Goal: Task Accomplishment & Management: Complete application form

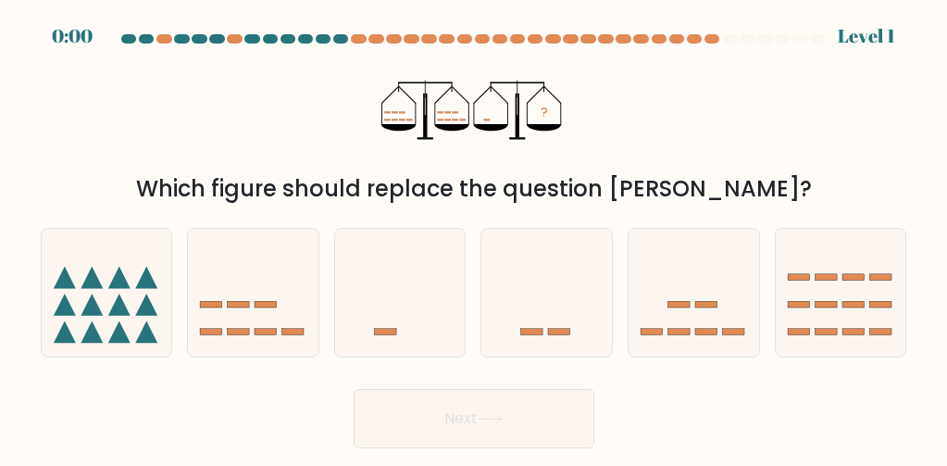
click at [579, 39] on at bounding box center [473, 38] width 707 height 9
drag, startPoint x: 0, startPoint y: 0, endPoint x: 587, endPoint y: 34, distance: 587.8
click at [580, 38] on at bounding box center [473, 38] width 707 height 9
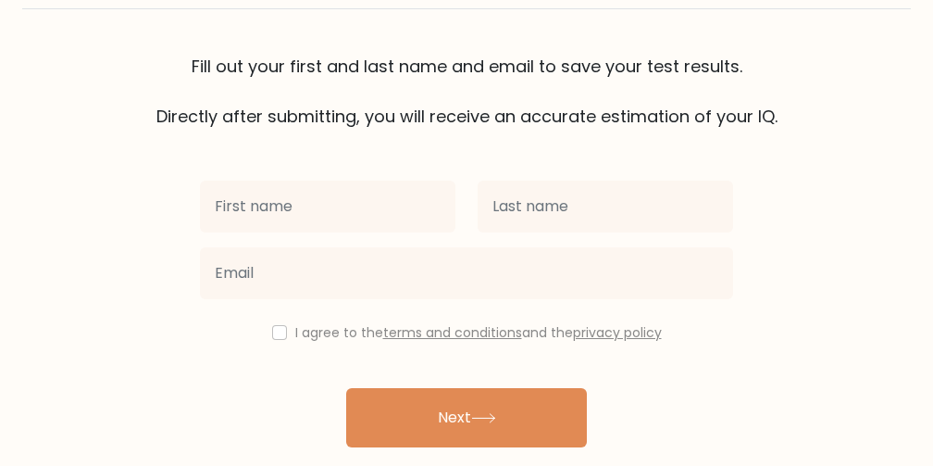
scroll to position [184, 0]
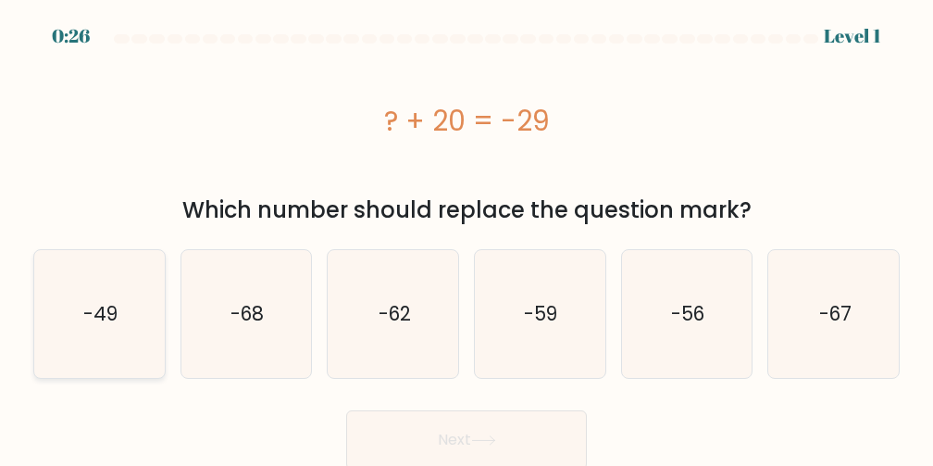
drag, startPoint x: 73, startPoint y: 306, endPoint x: 85, endPoint y: 292, distance: 18.4
click at [85, 292] on icon "-49" at bounding box center [99, 314] width 128 height 128
click at [466, 238] on input "a. -49" at bounding box center [466, 235] width 1 height 5
radio input "true"
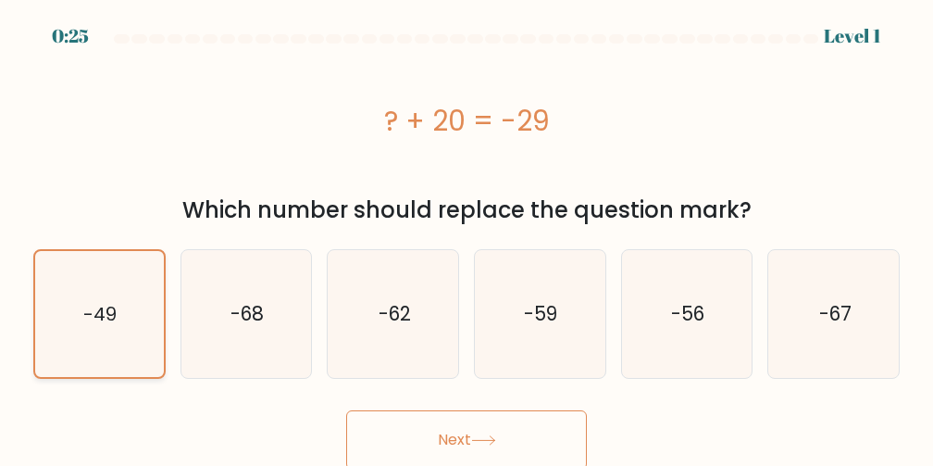
click at [88, 292] on icon "-49" at bounding box center [99, 314] width 126 height 126
click at [466, 238] on input "a. -49" at bounding box center [466, 235] width 1 height 5
click at [484, 441] on icon at bounding box center [483, 440] width 22 height 8
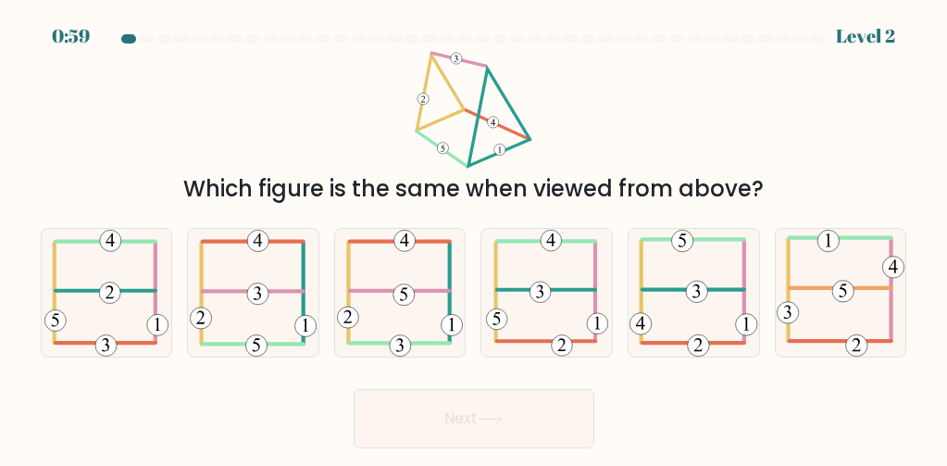
click at [69, 162] on div "Which figure is the same when viewed from above?" at bounding box center [474, 128] width 889 height 155
click at [242, 316] on icon at bounding box center [253, 293] width 127 height 128
click at [474, 238] on input "b." at bounding box center [474, 235] width 1 height 5
radio input "true"
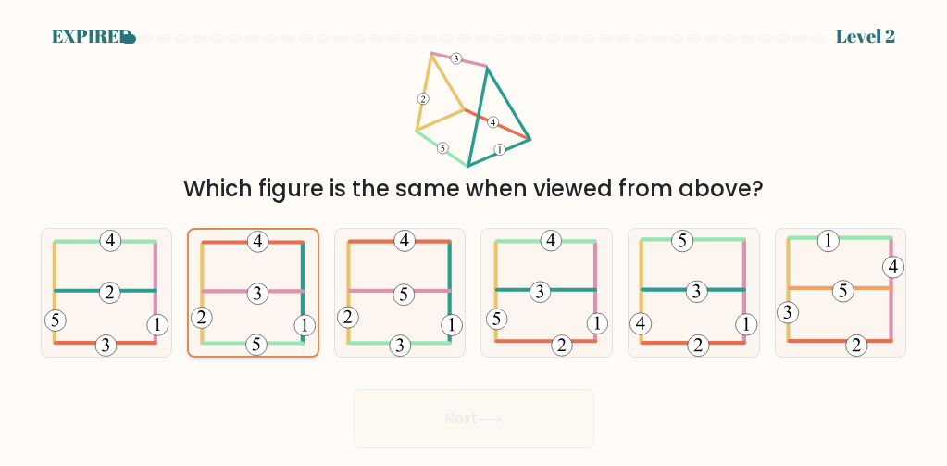
click at [265, 310] on icon at bounding box center [253, 293] width 125 height 126
click at [474, 238] on input "b." at bounding box center [474, 235] width 1 height 5
click at [264, 302] on 352 at bounding box center [257, 293] width 21 height 21
click at [474, 238] on input "b." at bounding box center [474, 235] width 1 height 5
click at [223, 291] on 307 at bounding box center [253, 291] width 99 height 0
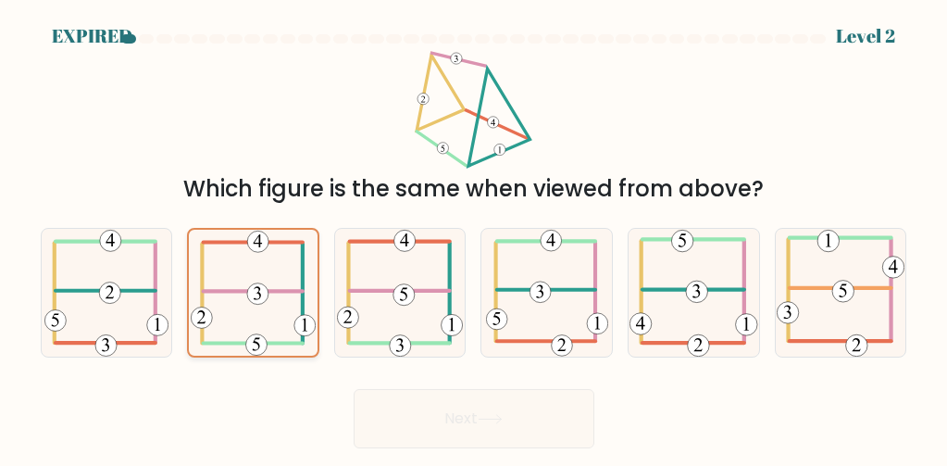
click at [474, 238] on input "b." at bounding box center [474, 235] width 1 height 5
click at [223, 286] on icon at bounding box center [253, 293] width 125 height 126
click at [474, 238] on input "b." at bounding box center [474, 235] width 1 height 5
click at [223, 285] on icon at bounding box center [253, 293] width 125 height 126
click at [474, 238] on input "b." at bounding box center [474, 235] width 1 height 5
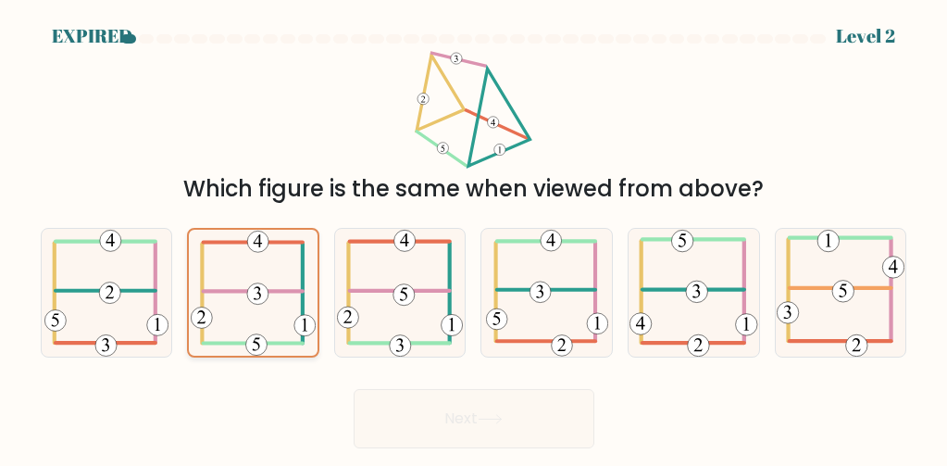
click at [252, 270] on icon at bounding box center [253, 293] width 125 height 126
click at [474, 238] on input "b." at bounding box center [474, 235] width 1 height 5
click at [252, 270] on icon at bounding box center [253, 293] width 125 height 126
click at [474, 238] on input "b." at bounding box center [474, 235] width 1 height 5
click at [253, 270] on icon at bounding box center [253, 293] width 125 height 126
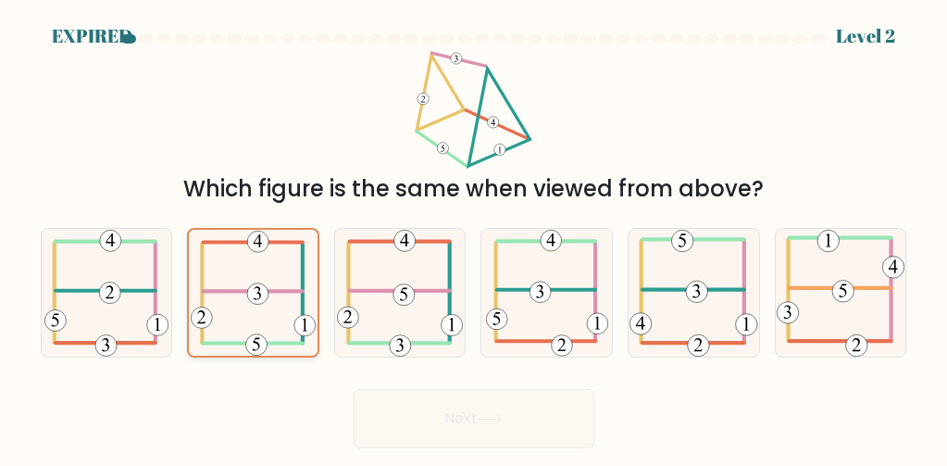
click at [474, 238] on input "b." at bounding box center [474, 235] width 1 height 5
click at [253, 270] on icon at bounding box center [253, 293] width 125 height 126
click at [474, 238] on input "b." at bounding box center [474, 235] width 1 height 5
click at [253, 270] on icon at bounding box center [253, 293] width 125 height 126
click at [474, 238] on input "b." at bounding box center [474, 235] width 1 height 5
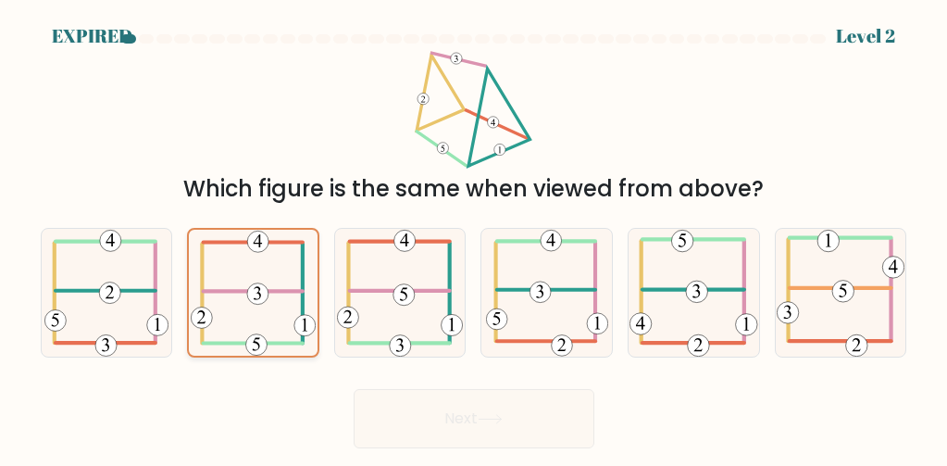
drag, startPoint x: 254, startPoint y: 270, endPoint x: 267, endPoint y: 345, distance: 76.1
click at [267, 345] on icon at bounding box center [253, 293] width 125 height 126
click at [474, 238] on input "b." at bounding box center [474, 235] width 1 height 5
click at [259, 316] on icon at bounding box center [253, 293] width 125 height 126
click at [474, 238] on input "b." at bounding box center [474, 235] width 1 height 5
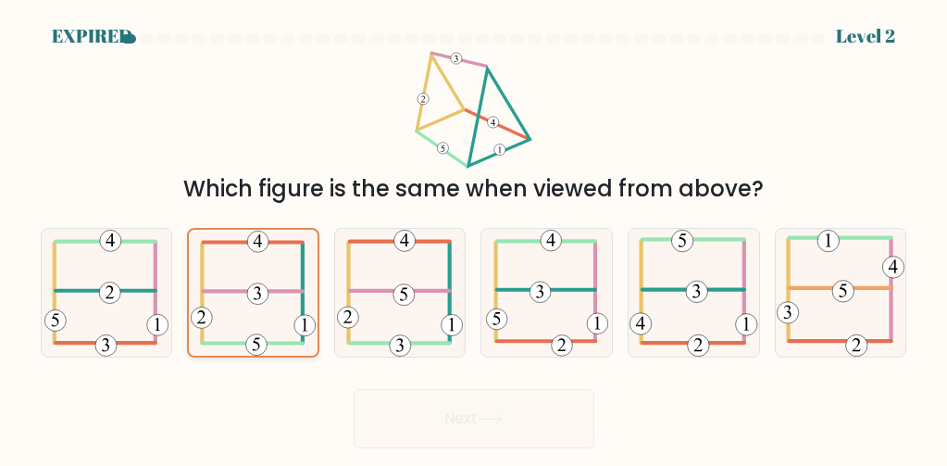
click at [257, 294] on g at bounding box center [253, 292] width 124 height 124
click at [474, 238] on input "b." at bounding box center [474, 235] width 1 height 5
click at [254, 292] on 352 at bounding box center [257, 293] width 21 height 21
click at [474, 238] on input "b." at bounding box center [474, 235] width 1 height 5
click at [253, 292] on 352 at bounding box center [257, 293] width 21 height 21
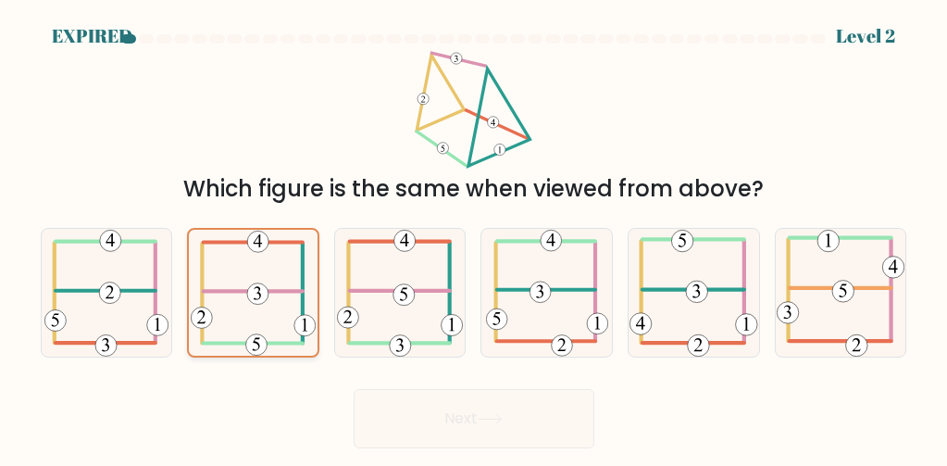
click at [474, 238] on input "b." at bounding box center [474, 235] width 1 height 5
click at [257, 274] on icon at bounding box center [253, 293] width 125 height 126
click at [474, 238] on input "b." at bounding box center [474, 235] width 1 height 5
click at [286, 304] on icon at bounding box center [253, 293] width 125 height 126
click at [474, 238] on input "b." at bounding box center [474, 235] width 1 height 5
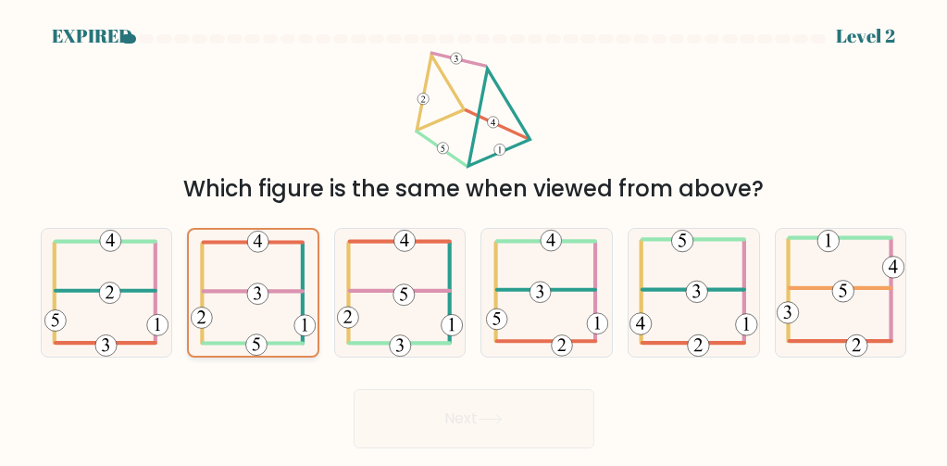
click at [230, 296] on icon at bounding box center [253, 293] width 125 height 126
click at [474, 238] on input "b." at bounding box center [474, 235] width 1 height 5
drag, startPoint x: 228, startPoint y: 293, endPoint x: 231, endPoint y: 280, distance: 13.5
click at [228, 291] on icon at bounding box center [253, 293] width 125 height 126
click at [474, 238] on input "b." at bounding box center [474, 235] width 1 height 5
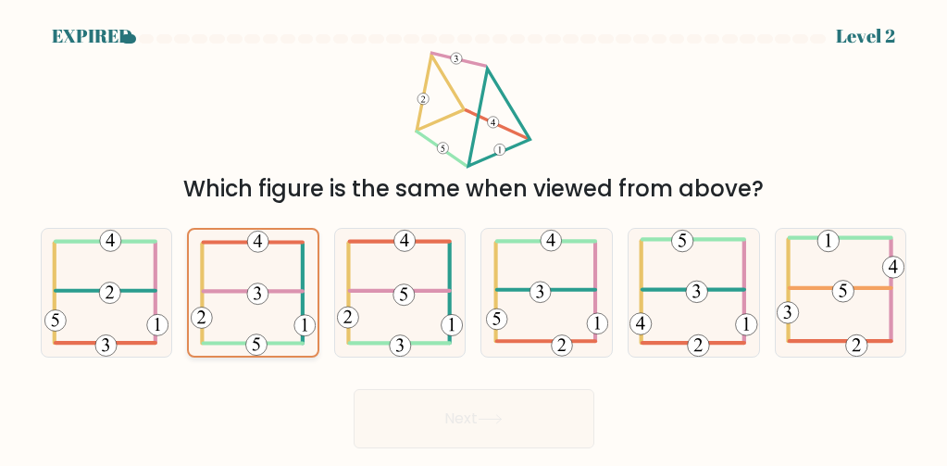
click at [288, 255] on icon at bounding box center [253, 293] width 125 height 126
click at [474, 238] on input "b." at bounding box center [474, 235] width 1 height 5
drag, startPoint x: 252, startPoint y: 157, endPoint x: 299, endPoint y: 150, distance: 47.8
click at [267, 153] on div "Which figure is the same when viewed from above?" at bounding box center [474, 128] width 889 height 155
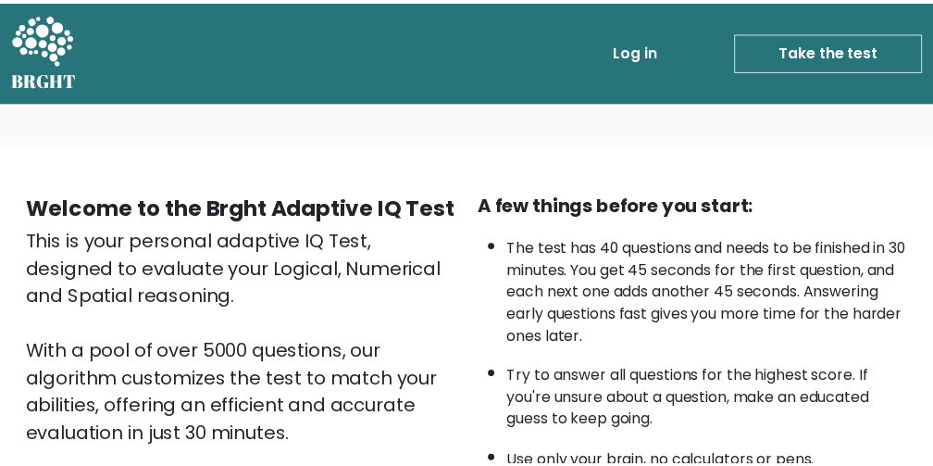
scroll to position [278, 0]
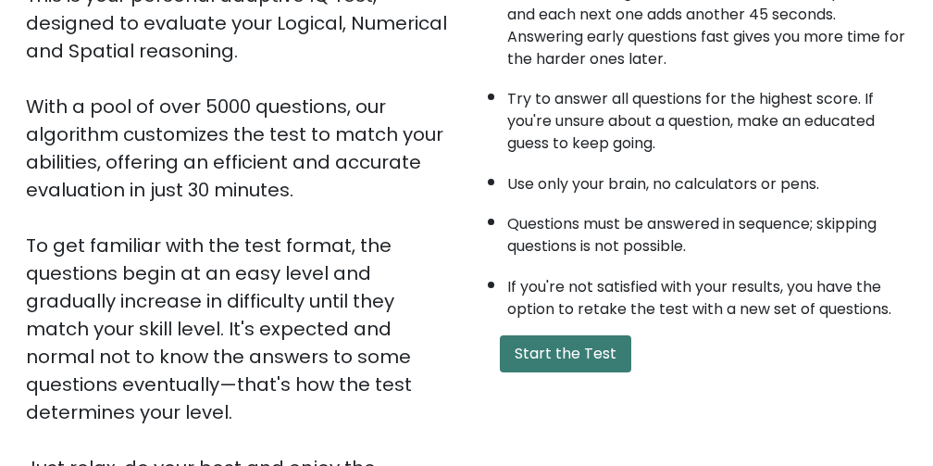
click at [553, 352] on button "Start the Test" at bounding box center [565, 353] width 131 height 37
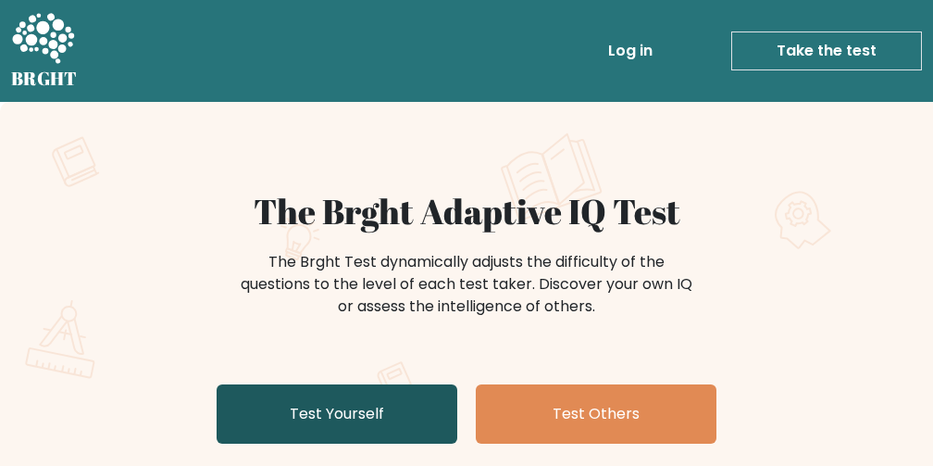
click at [319, 404] on link "Test Yourself" at bounding box center [337, 413] width 241 height 59
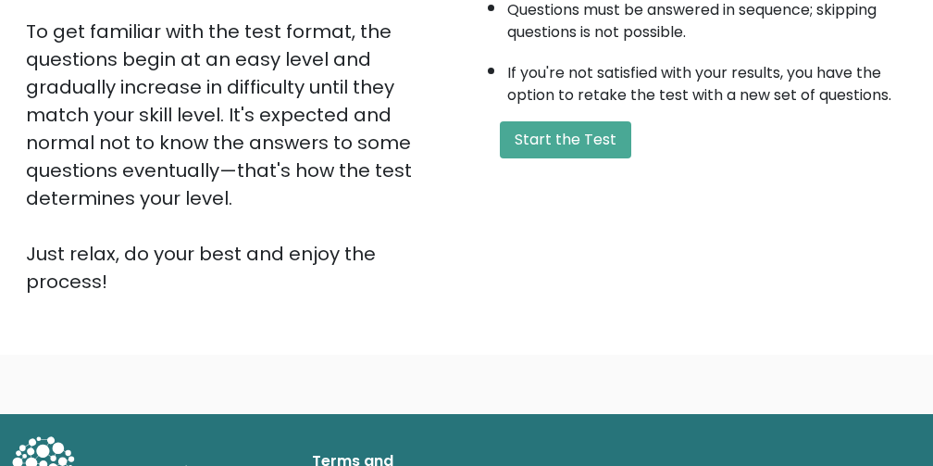
scroll to position [492, 0]
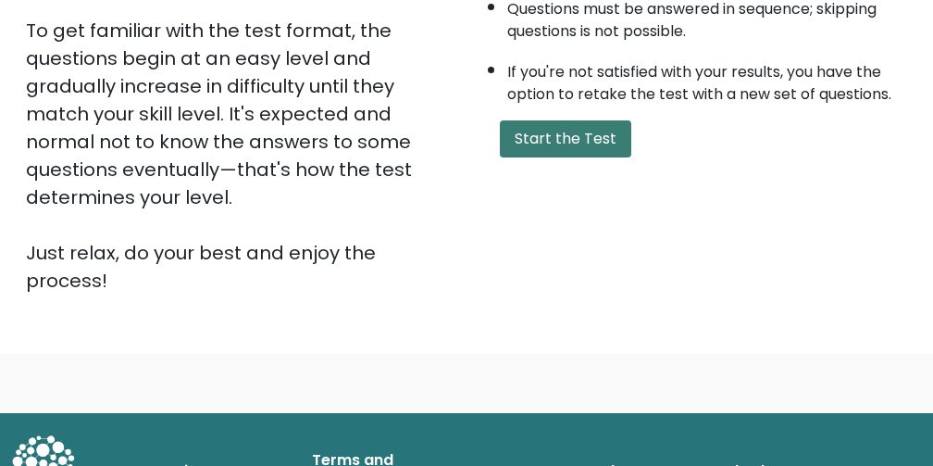
click at [541, 135] on button "Start the Test" at bounding box center [565, 138] width 131 height 37
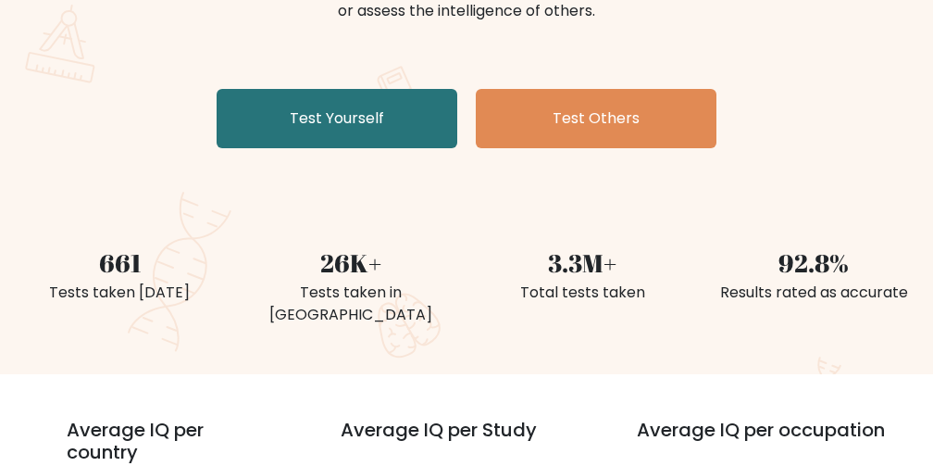
scroll to position [185, 0]
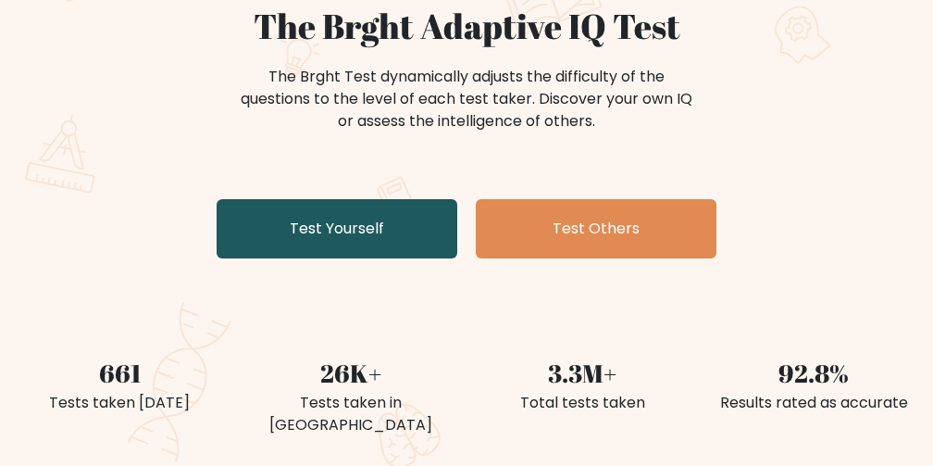
click at [325, 225] on link "Test Yourself" at bounding box center [337, 228] width 241 height 59
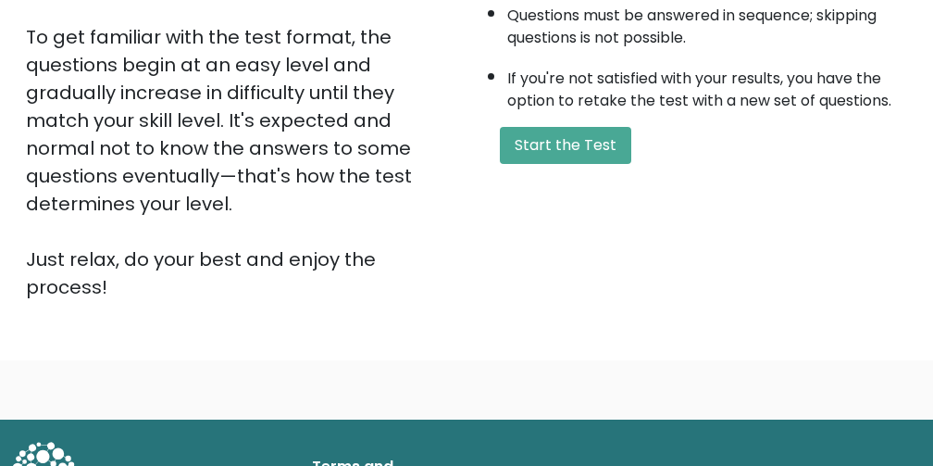
scroll to position [492, 0]
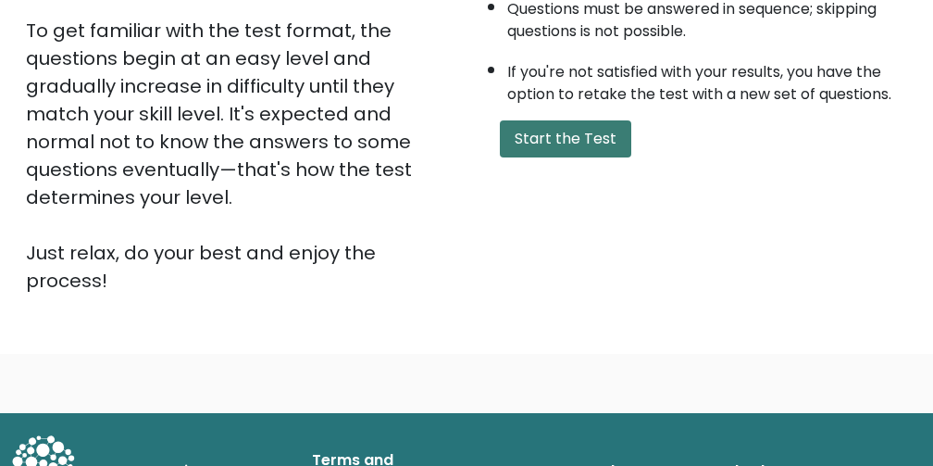
click at [579, 140] on button "Start the Test" at bounding box center [565, 138] width 131 height 37
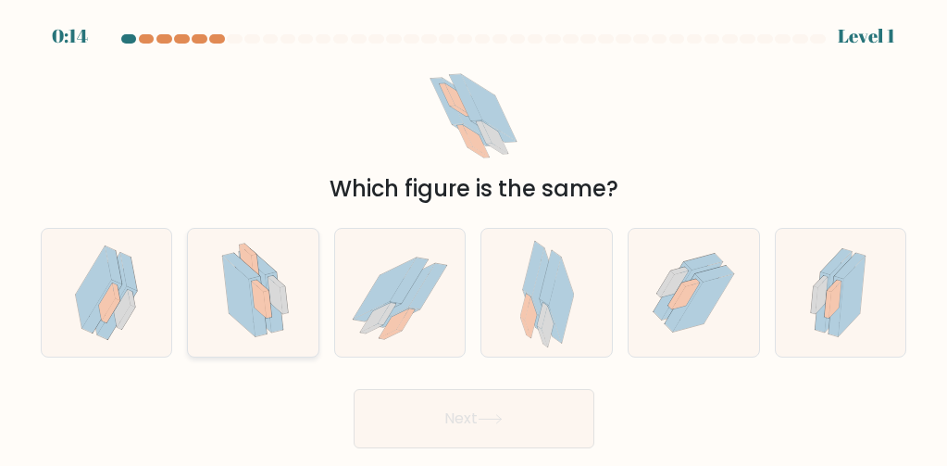
click at [253, 310] on icon at bounding box center [239, 295] width 33 height 81
click at [474, 238] on input "b." at bounding box center [474, 235] width 1 height 5
radio input "true"
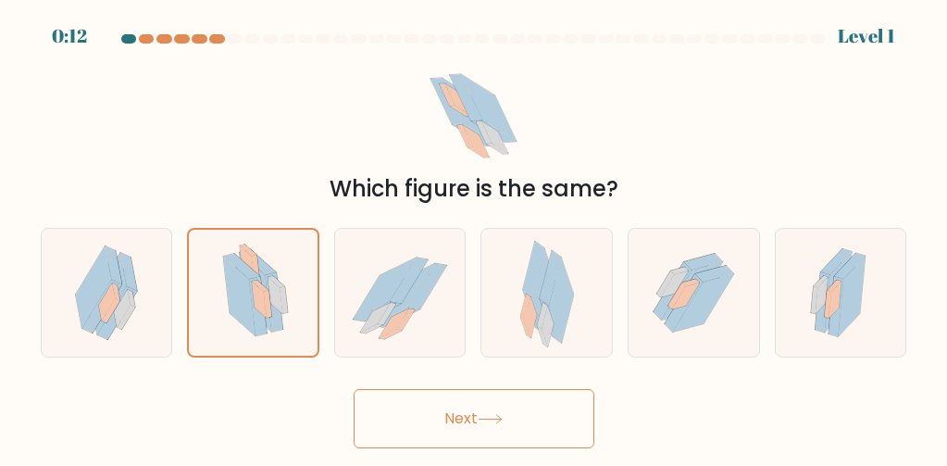
drag, startPoint x: 438, startPoint y: 416, endPoint x: 437, endPoint y: 405, distance: 11.1
click at [439, 411] on button "Next" at bounding box center [474, 418] width 241 height 59
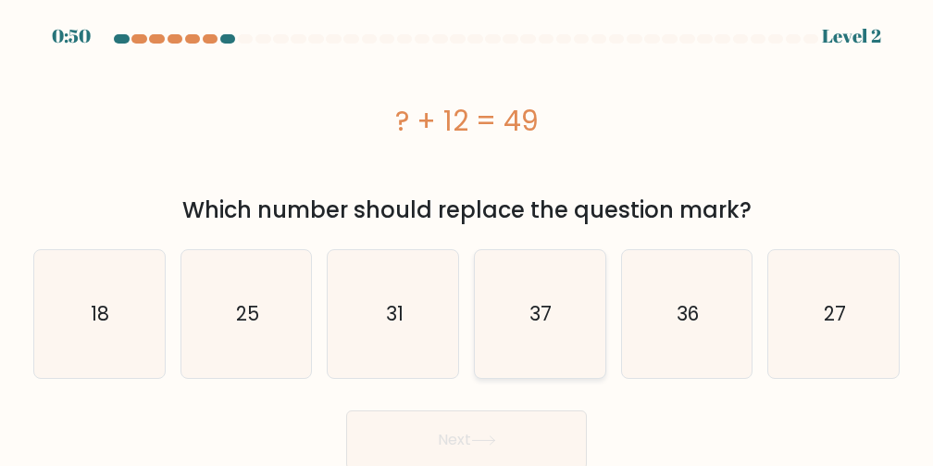
click at [581, 312] on icon "37" at bounding box center [540, 314] width 128 height 128
click at [467, 238] on input "d. 37" at bounding box center [466, 235] width 1 height 5
radio input "true"
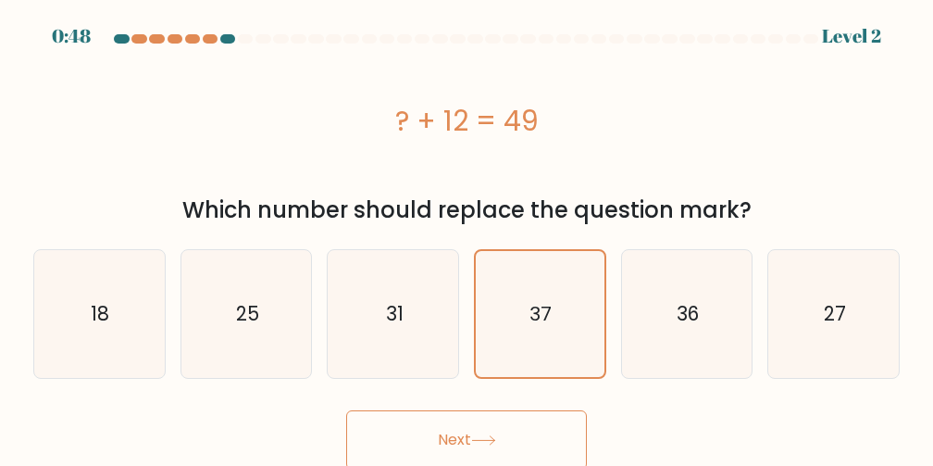
click at [503, 435] on button "Next" at bounding box center [466, 439] width 241 height 59
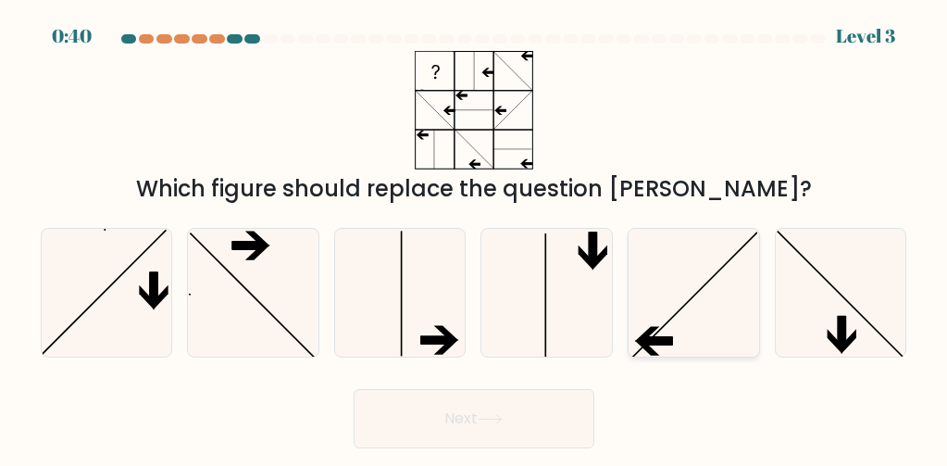
click at [691, 302] on icon at bounding box center [693, 293] width 128 height 128
click at [475, 238] on input "e." at bounding box center [474, 235] width 1 height 5
radio input "true"
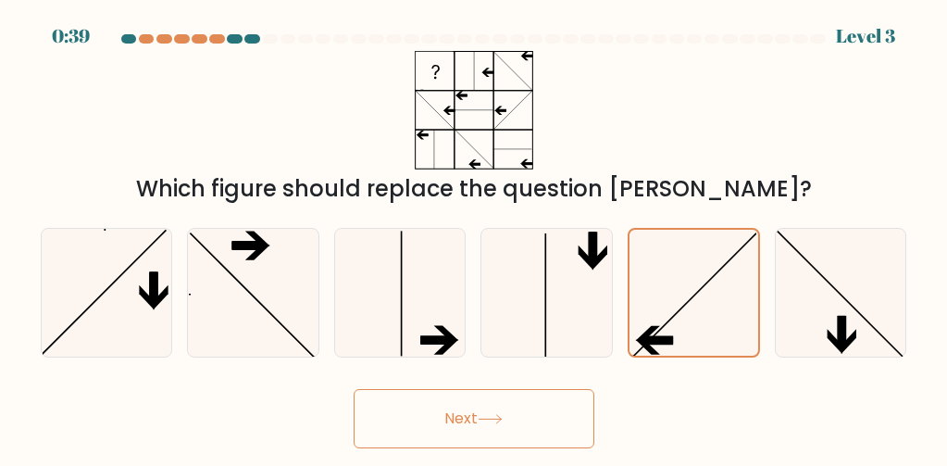
click at [436, 417] on button "Next" at bounding box center [474, 418] width 241 height 59
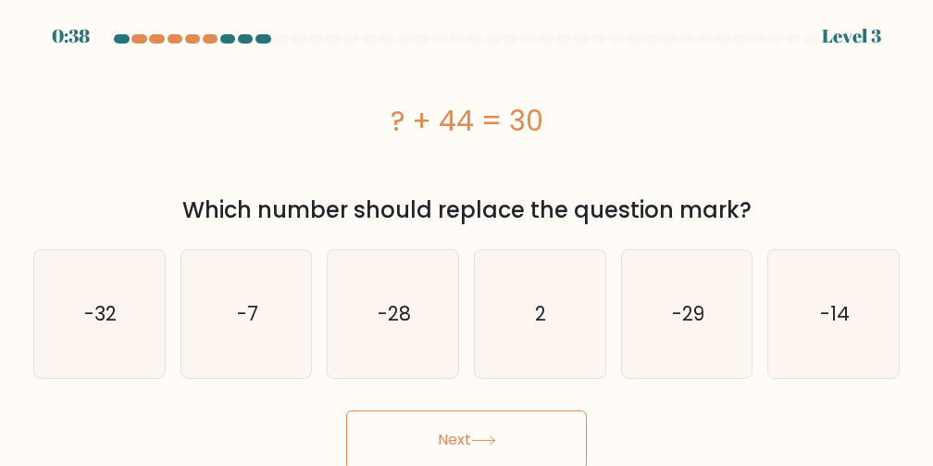
click at [513, 413] on button "Next" at bounding box center [466, 439] width 241 height 59
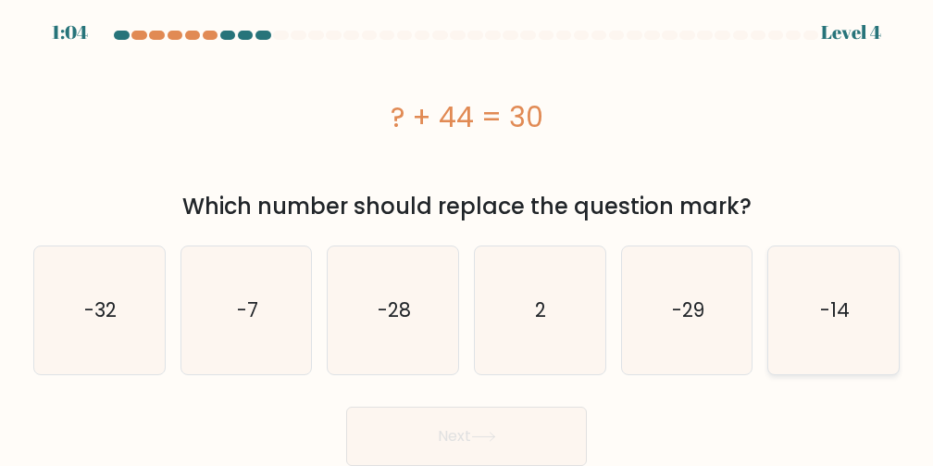
drag, startPoint x: 827, startPoint y: 294, endPoint x: 819, endPoint y: 323, distance: 29.9
click at [826, 303] on icon "-14" at bounding box center [834, 310] width 128 height 128
click at [880, 310] on icon "-14" at bounding box center [834, 310] width 128 height 128
click at [467, 234] on input "f. -14" at bounding box center [466, 232] width 1 height 5
radio input "true"
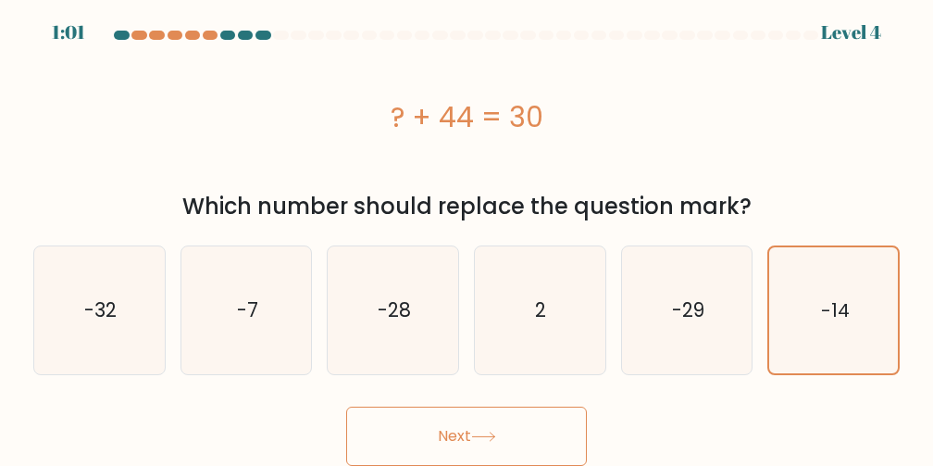
click at [382, 434] on button "Next" at bounding box center [466, 435] width 241 height 59
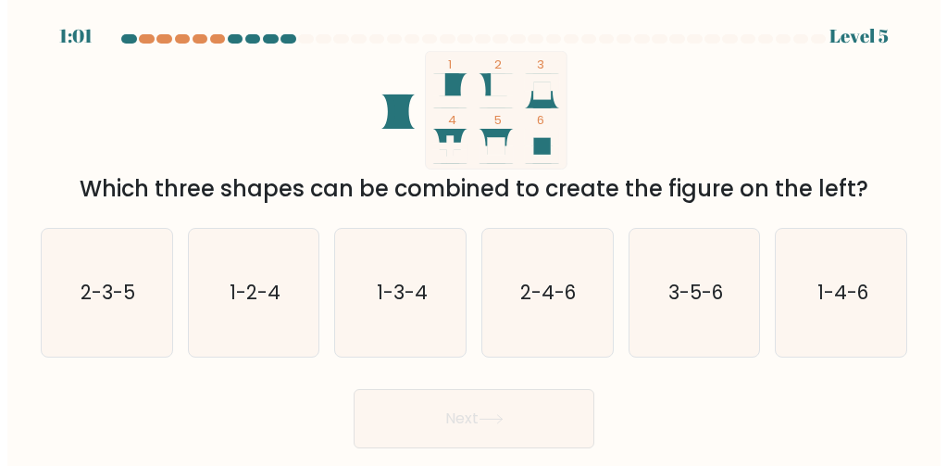
scroll to position [0, 0]
click at [678, 268] on icon "3-5-6" at bounding box center [693, 293] width 128 height 128
click at [475, 238] on input "e. 3-5-6" at bounding box center [474, 235] width 1 height 5
radio input "true"
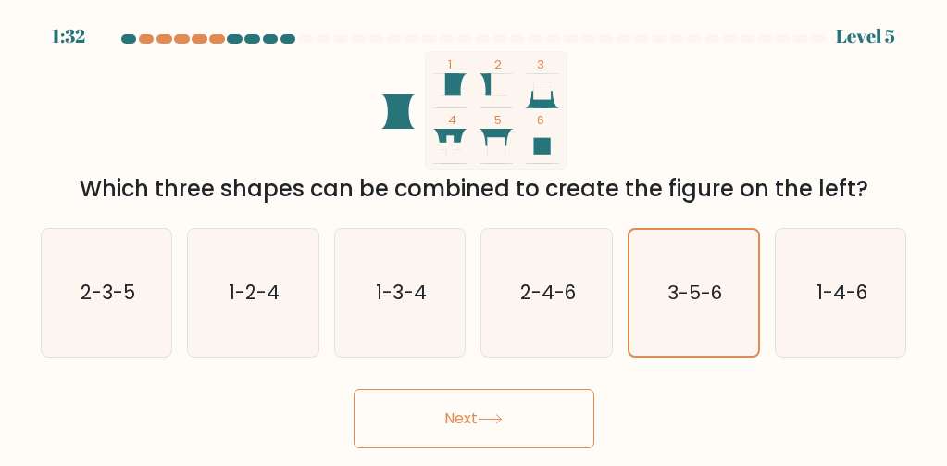
click at [473, 413] on button "Next" at bounding box center [474, 418] width 241 height 59
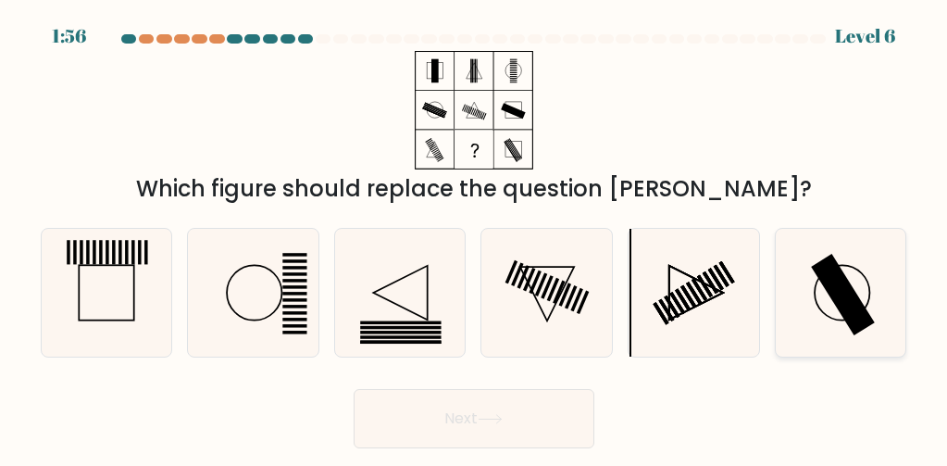
click at [834, 303] on rect at bounding box center [843, 294] width 64 height 81
click at [475, 238] on input "f." at bounding box center [474, 235] width 1 height 5
radio input "true"
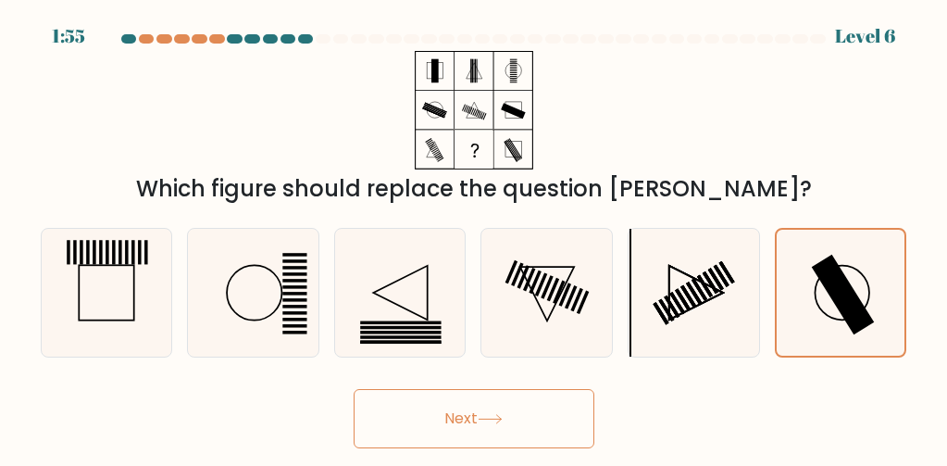
click at [451, 422] on button "Next" at bounding box center [474, 418] width 241 height 59
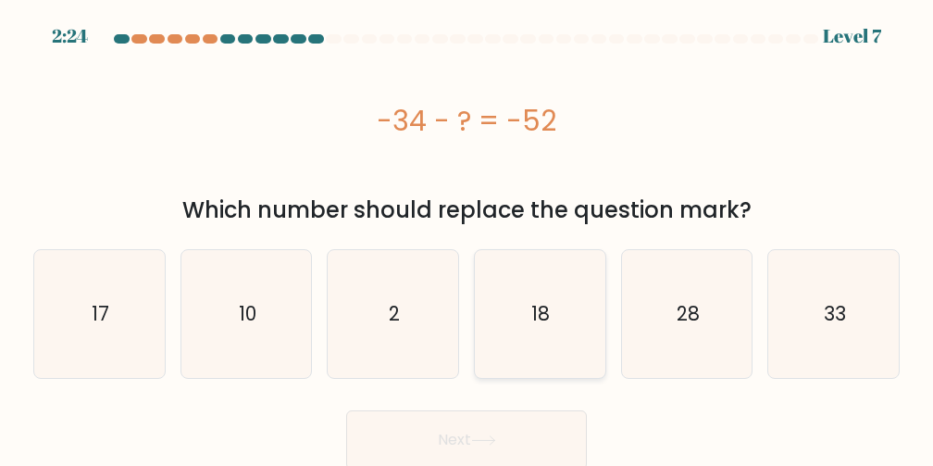
click at [566, 291] on icon "18" at bounding box center [540, 314] width 128 height 128
click at [467, 238] on input "d. 18" at bounding box center [466, 235] width 1 height 5
radio input "true"
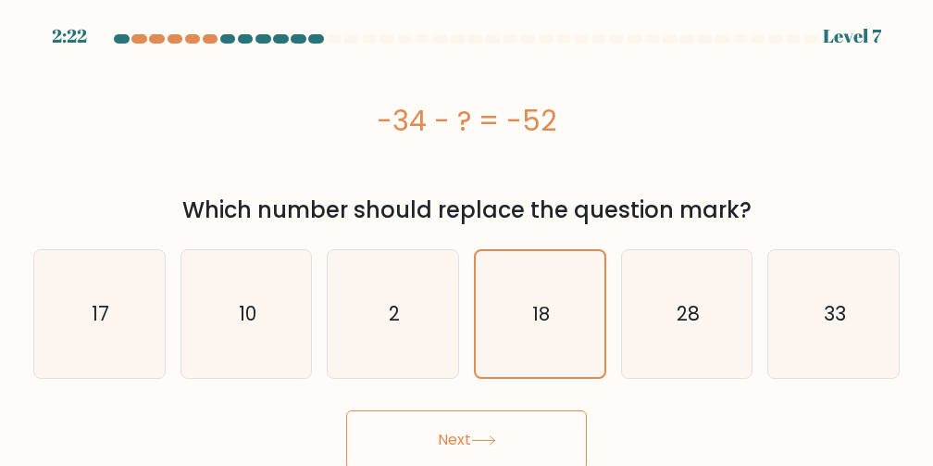
click at [450, 433] on button "Next" at bounding box center [466, 439] width 241 height 59
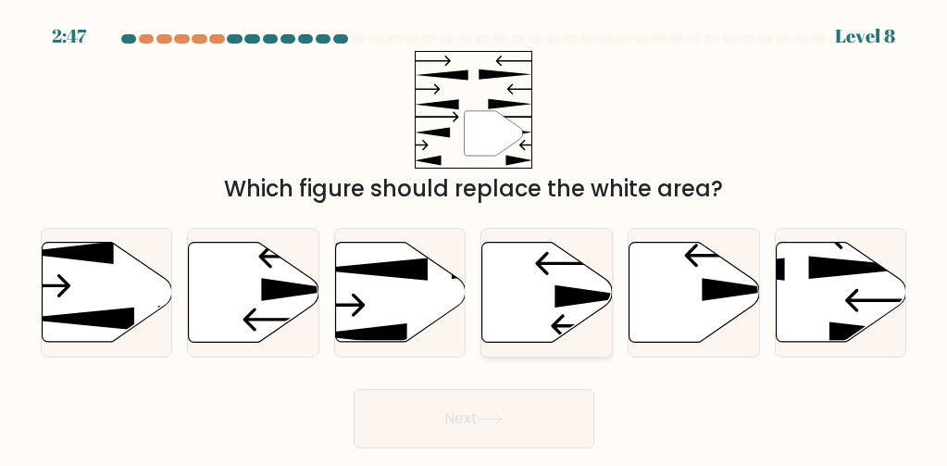
click at [566, 305] on icon at bounding box center [594, 296] width 79 height 22
click at [475, 238] on input "d." at bounding box center [474, 235] width 1 height 5
radio input "true"
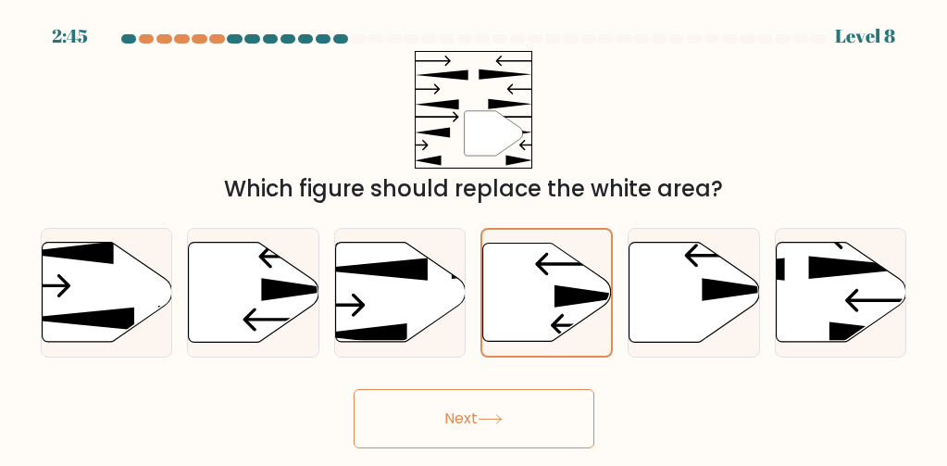
drag, startPoint x: 467, startPoint y: 391, endPoint x: 469, endPoint y: 420, distance: 29.7
click at [470, 407] on button "Next" at bounding box center [474, 418] width 241 height 59
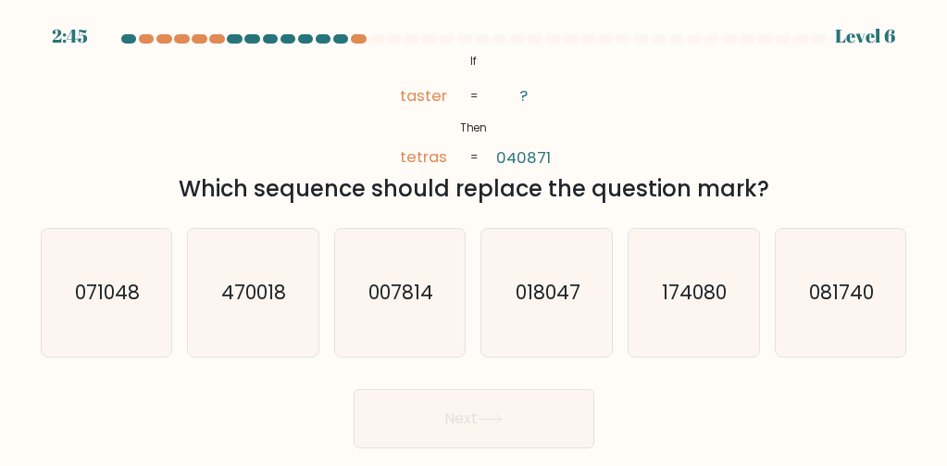
click at [473, 420] on button "Next" at bounding box center [474, 418] width 241 height 59
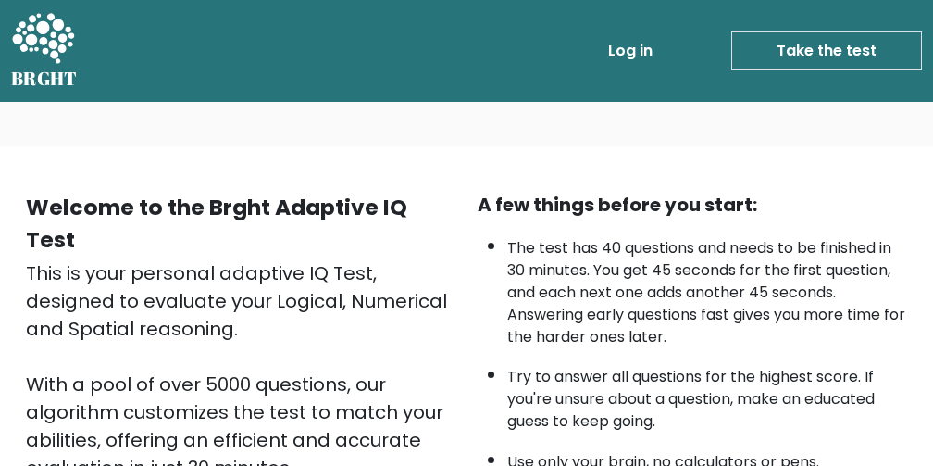
scroll to position [492, 0]
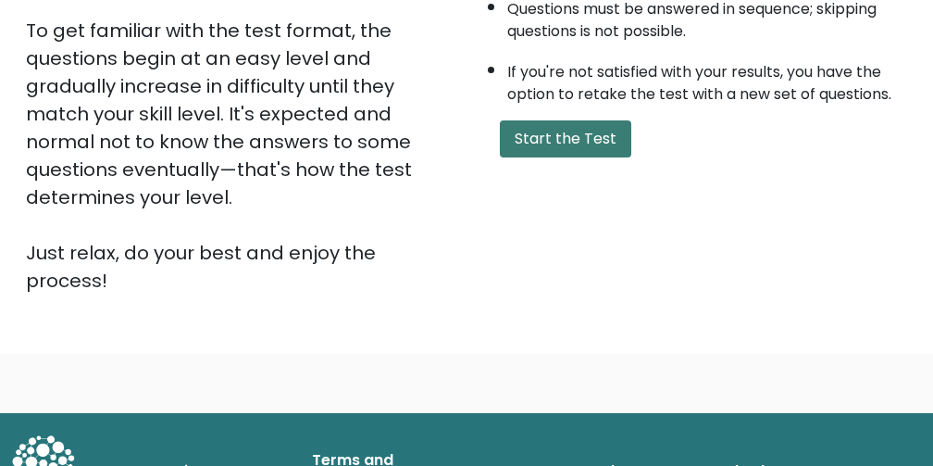
click at [565, 132] on button "Start the Test" at bounding box center [565, 138] width 131 height 37
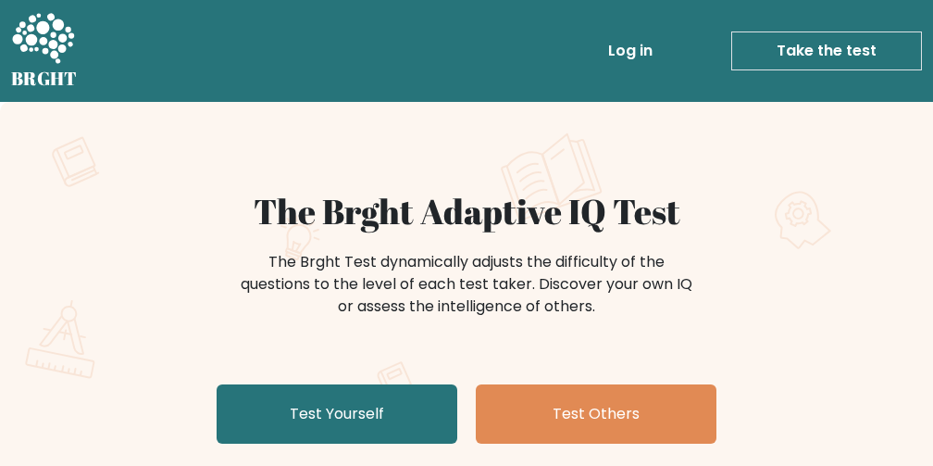
scroll to position [185, 0]
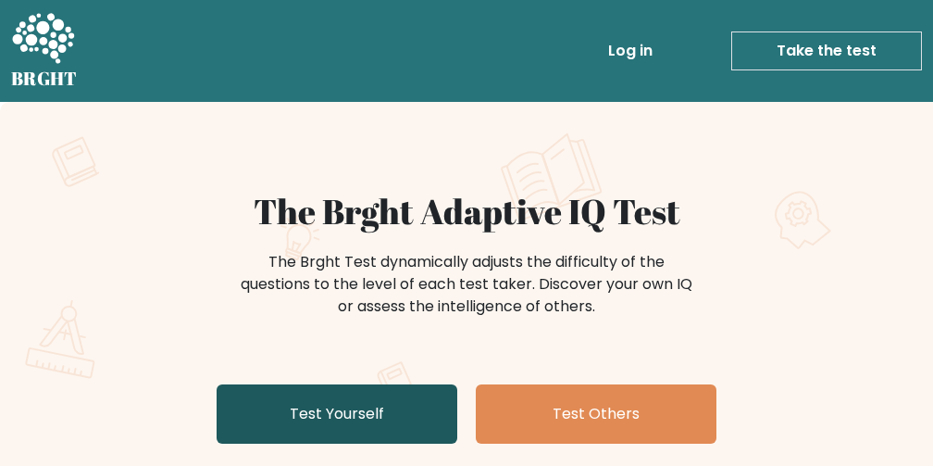
click at [324, 429] on link "Test Yourself" at bounding box center [337, 413] width 241 height 59
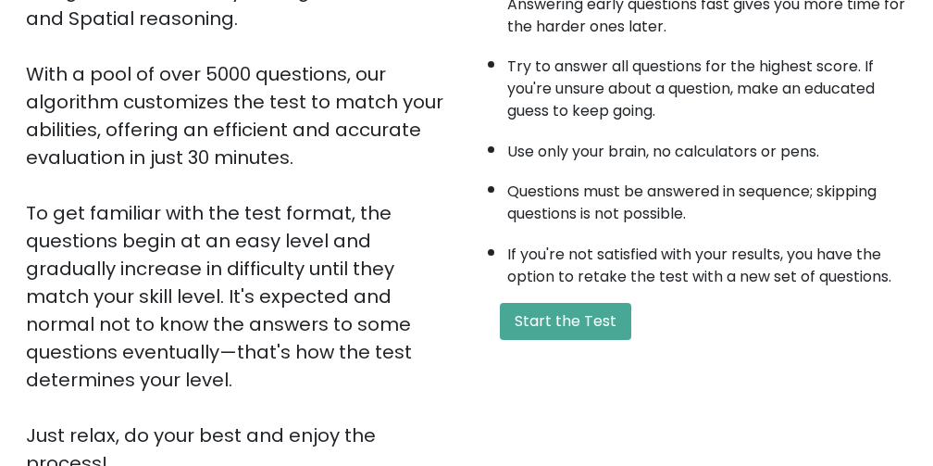
scroll to position [492, 0]
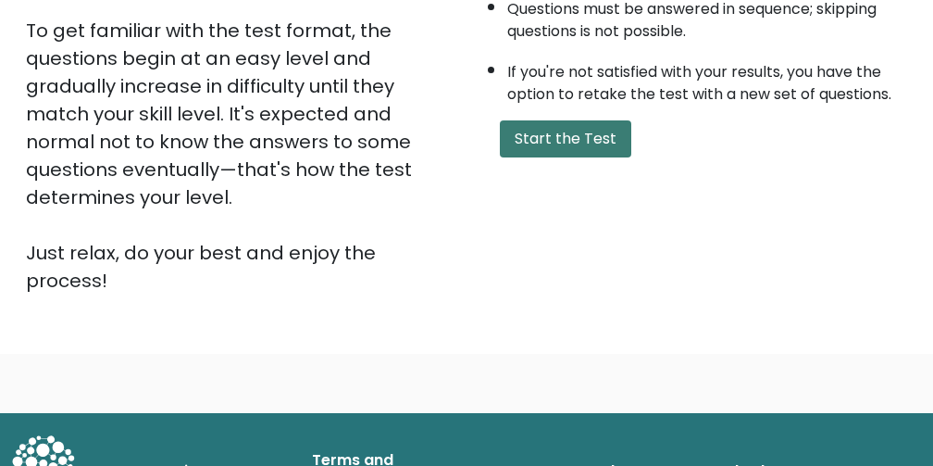
click at [575, 134] on button "Start the Test" at bounding box center [565, 138] width 131 height 37
